Goal: Find specific page/section: Find specific page/section

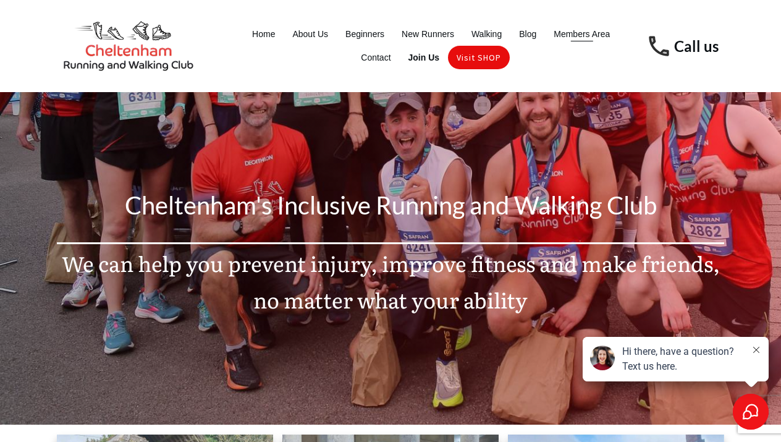
click at [574, 37] on span "Members Area" at bounding box center [582, 33] width 56 height 17
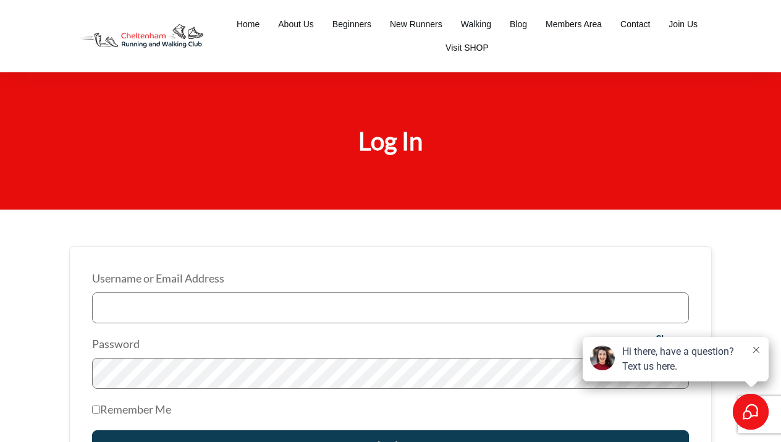
type input "Louise Foster"
click at [391, 441] on input "Log In" at bounding box center [390, 445] width 597 height 31
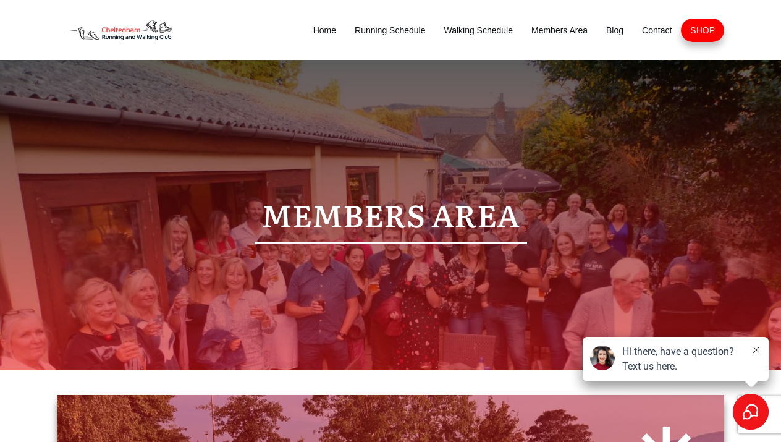
click at [758, 349] on icon at bounding box center [757, 350] width 6 height 6
click at [757, 351] on icon at bounding box center [757, 350] width 6 height 6
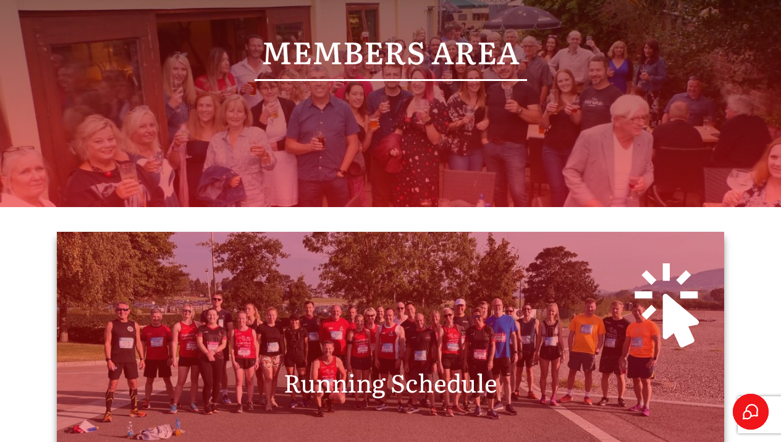
scroll to position [134, 0]
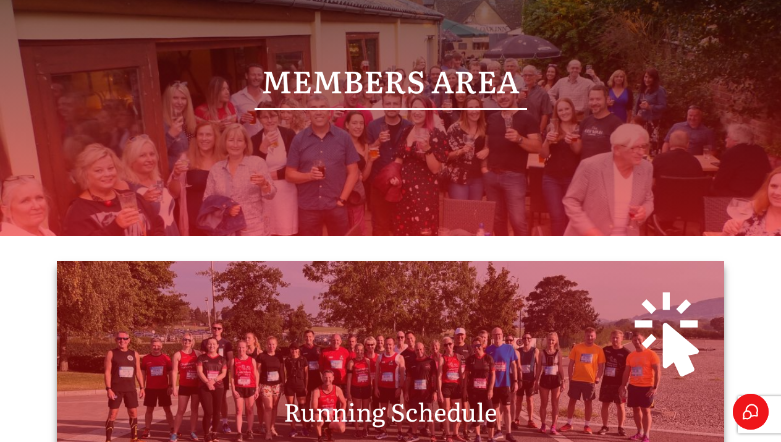
click at [512, 366] on div at bounding box center [390, 331] width 643 height 116
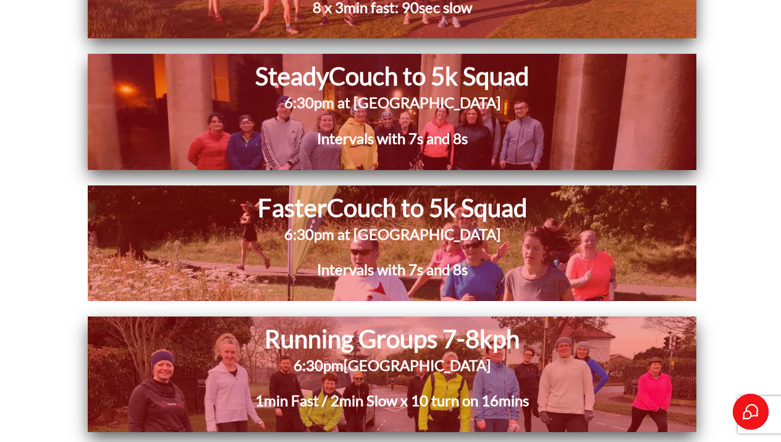
scroll to position [6282, 0]
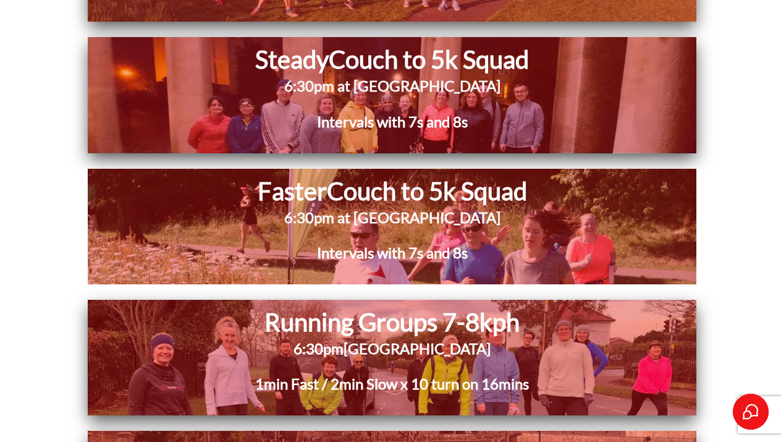
click at [401, 306] on h1 "Running Groups 7-8kph" at bounding box center [392, 322] width 480 height 32
click at [417, 375] on span "1min Fast / 2min Slow x 10 turn on 16mins" at bounding box center [392, 384] width 274 height 18
